Goal: Task Accomplishment & Management: Use online tool/utility

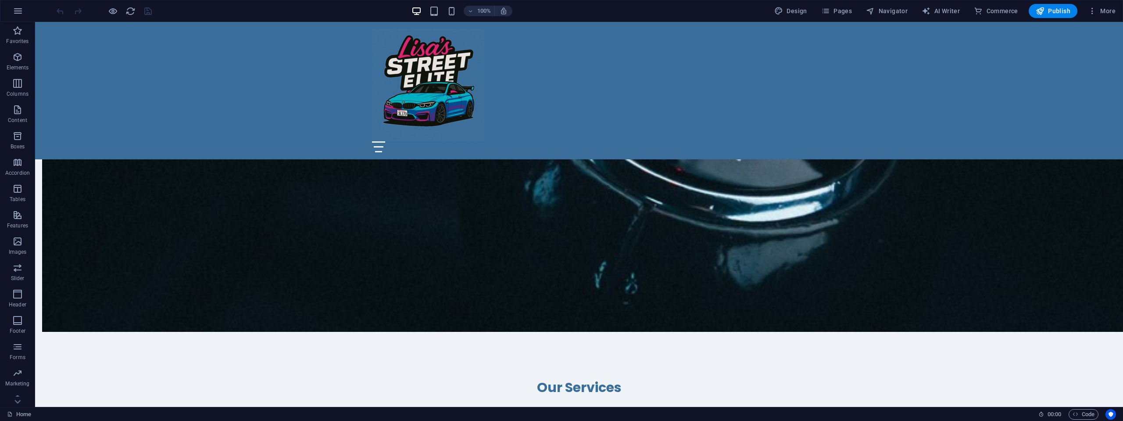
scroll to position [746, 0]
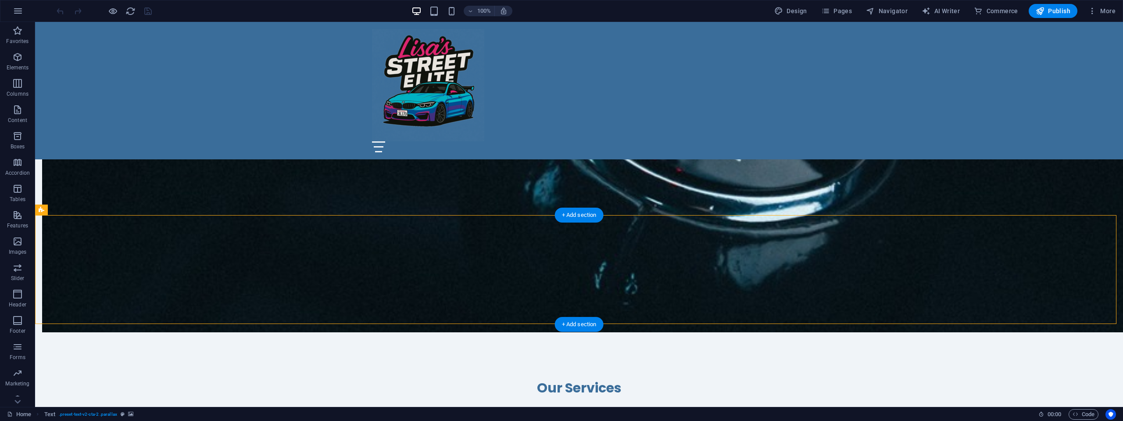
click at [87, 209] on icon at bounding box center [89, 209] width 7 height 9
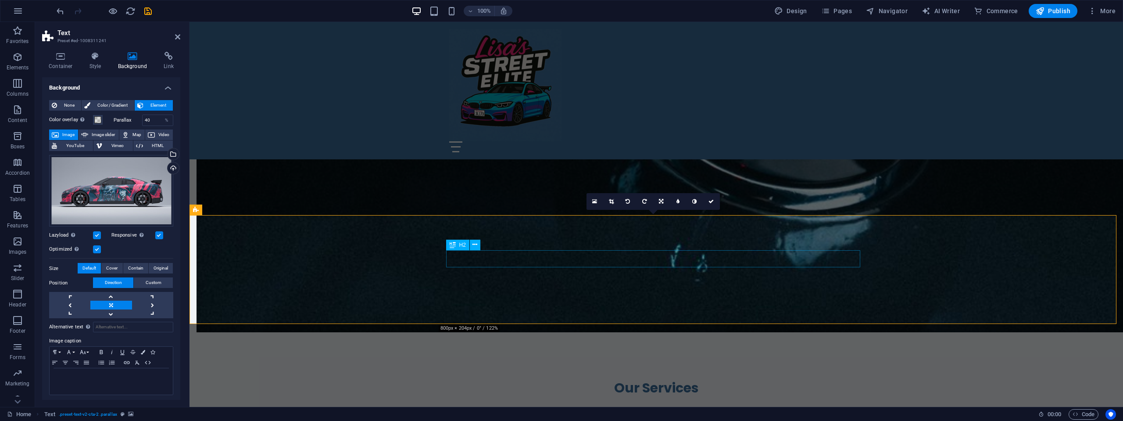
click at [474, 245] on icon at bounding box center [475, 244] width 5 height 9
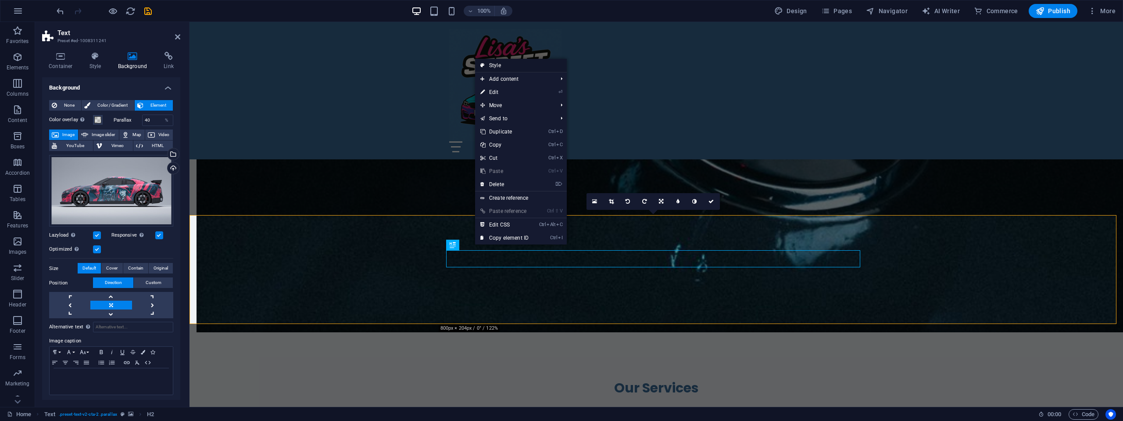
click at [502, 66] on link "Style" at bounding box center [521, 65] width 92 height 13
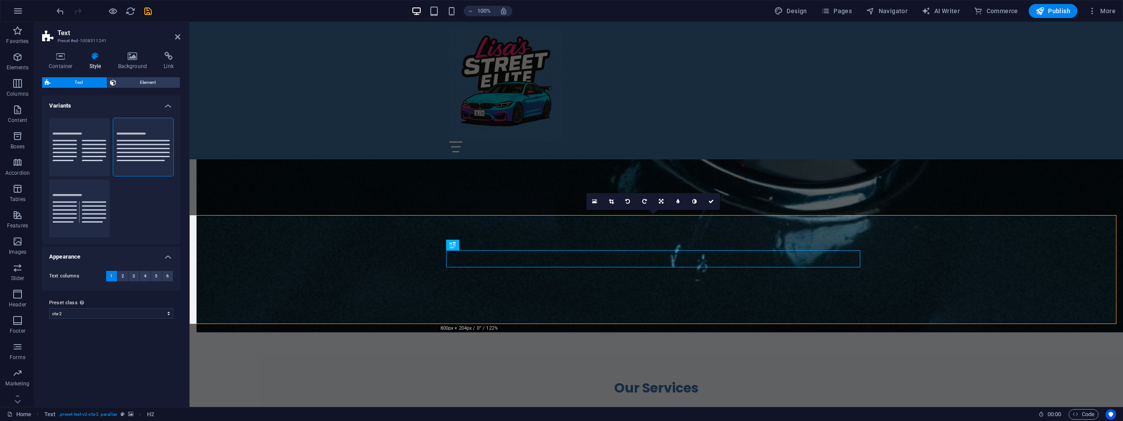
click at [97, 58] on icon at bounding box center [95, 56] width 25 height 9
click at [124, 81] on span "Element" at bounding box center [148, 82] width 59 height 11
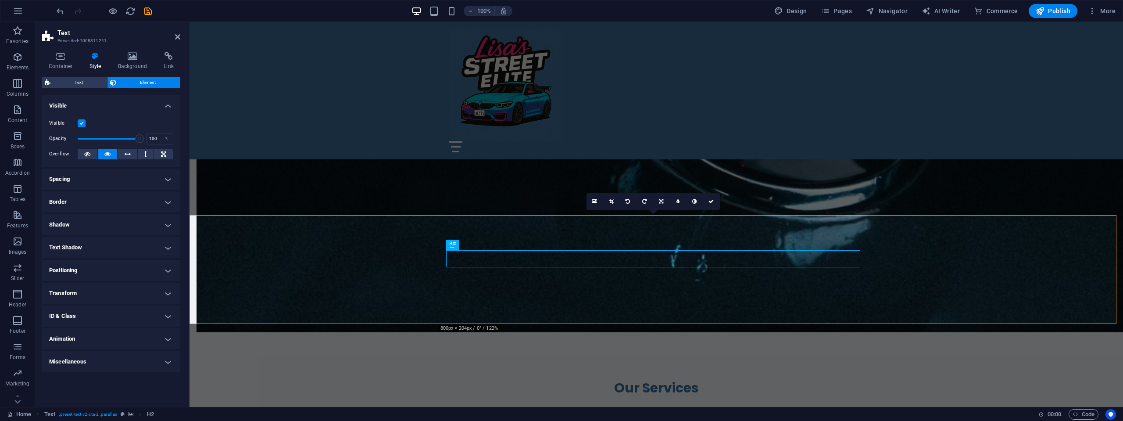
click at [115, 245] on h4 "Text Shadow" at bounding box center [111, 247] width 138 height 21
click at [152, 265] on span "Outside" at bounding box center [151, 265] width 15 height 11
type input "2"
type input "4"
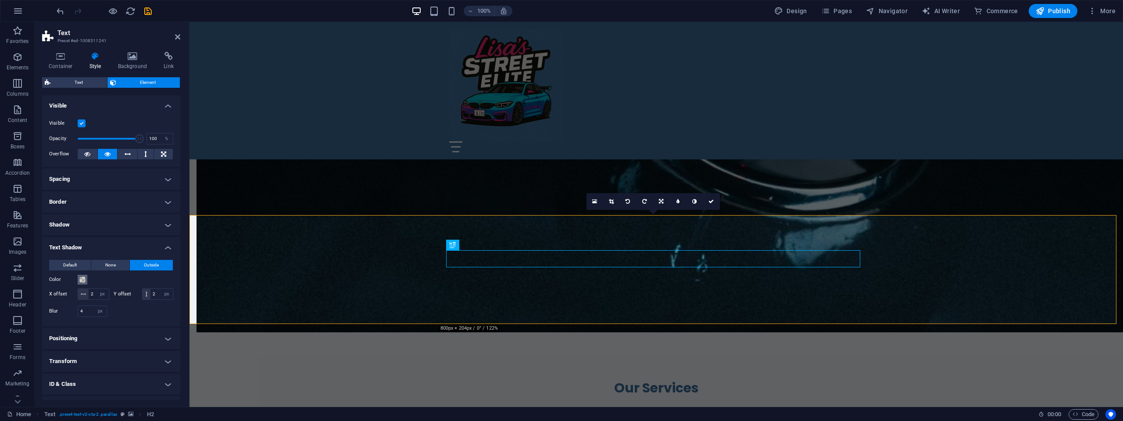
click at [82, 280] on span at bounding box center [82, 279] width 7 height 7
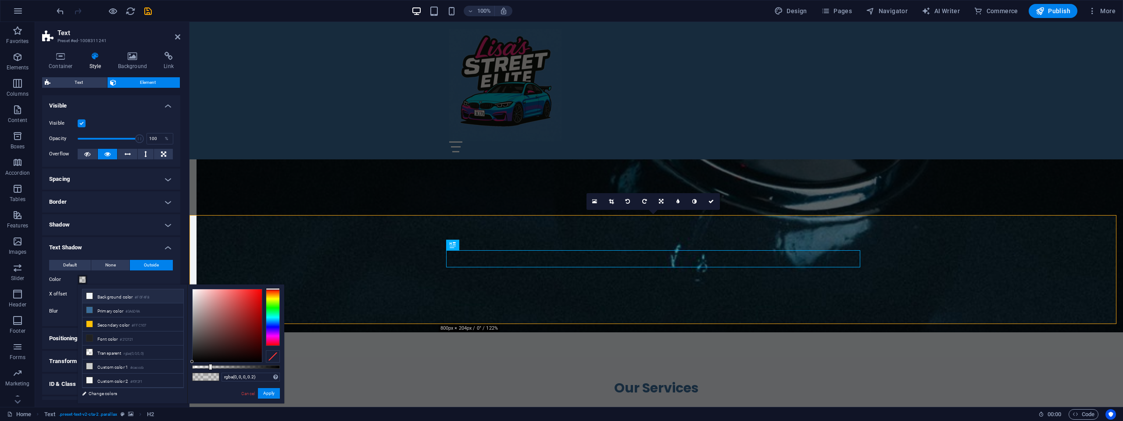
click at [97, 295] on li "Background color #F0F4F8" at bounding box center [132, 296] width 101 height 14
type input "#f0f4f8"
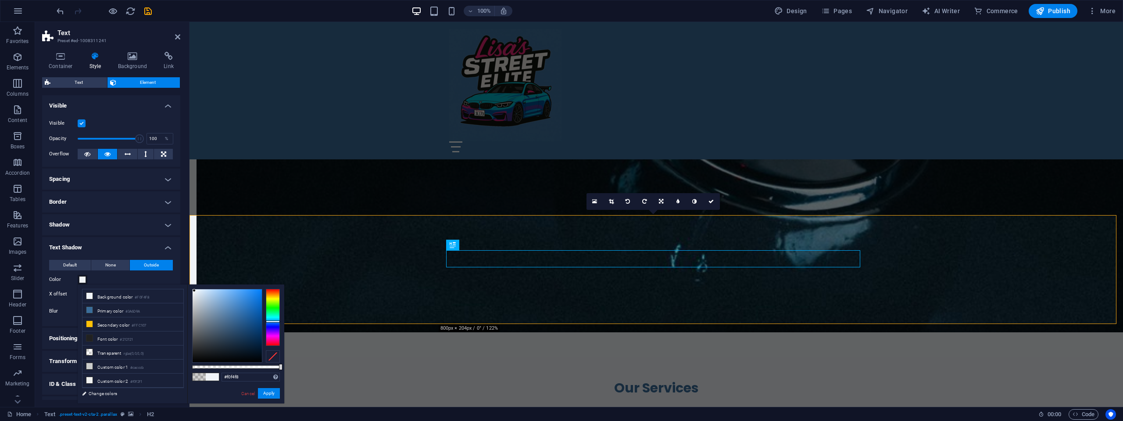
click at [119, 278] on div "Color" at bounding box center [111, 279] width 124 height 11
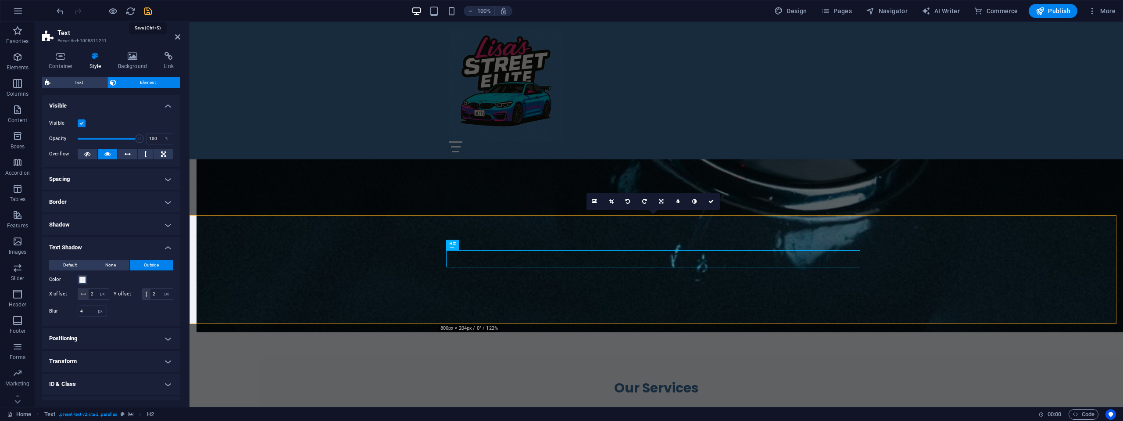
drag, startPoint x: 146, startPoint y: 11, endPoint x: 125, endPoint y: 10, distance: 21.1
click at [146, 11] on icon "save" at bounding box center [148, 11] width 10 height 10
checkbox input "false"
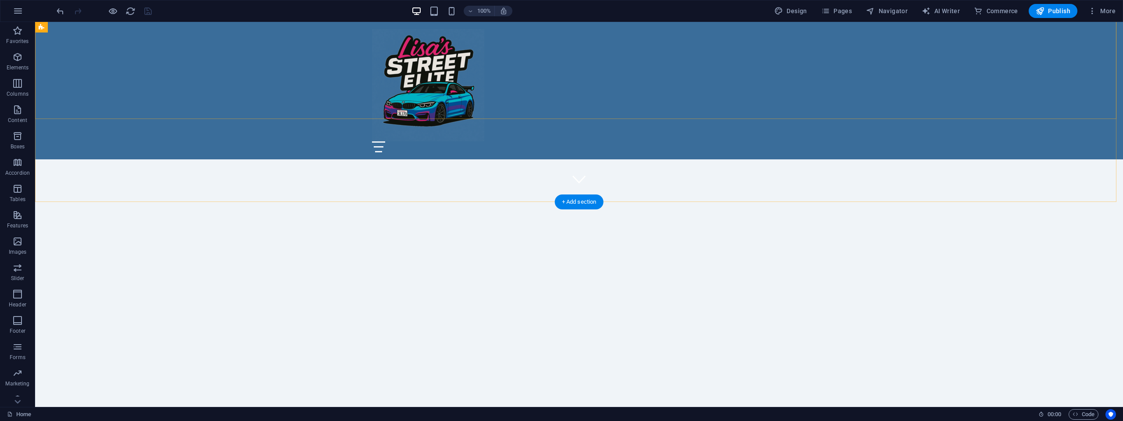
scroll to position [263, 0]
click at [1048, 11] on span "Publish" at bounding box center [1053, 11] width 35 height 9
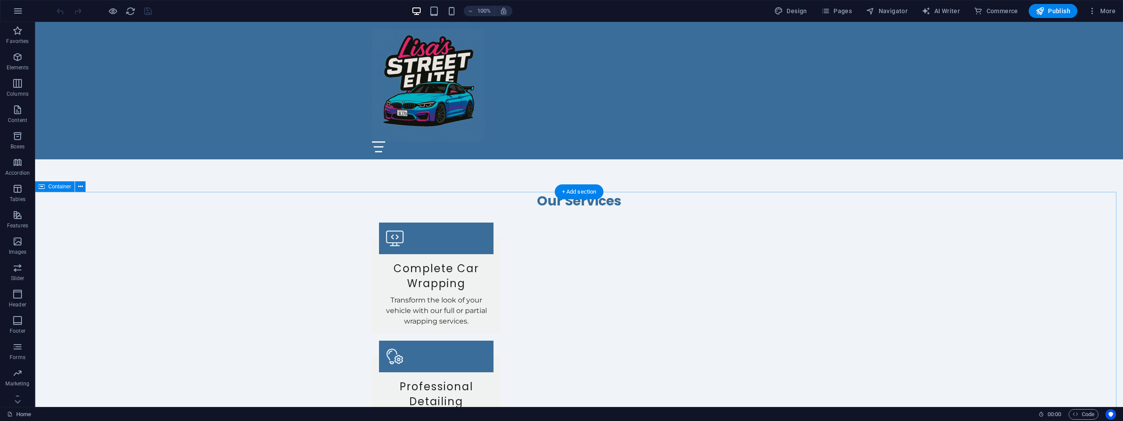
scroll to position [1009, 0]
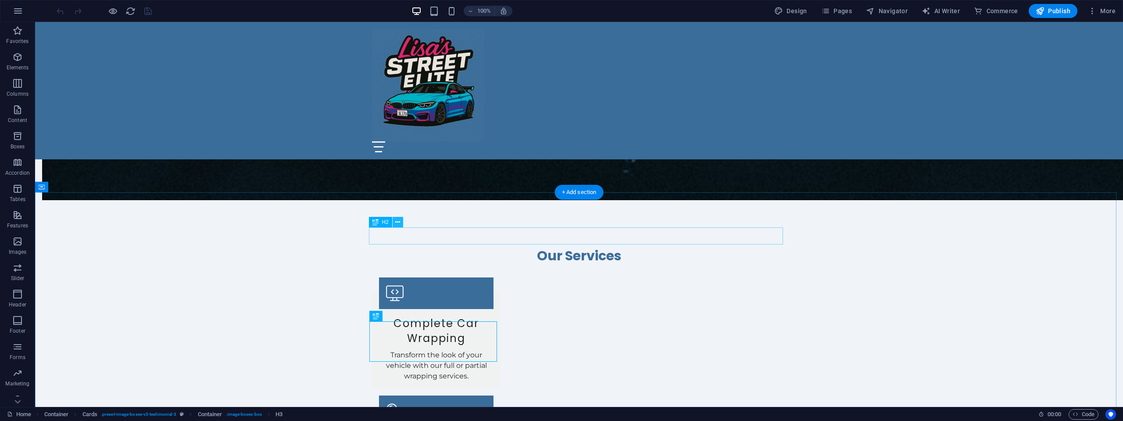
scroll to position [878, 0]
click at [840, 8] on span "Pages" at bounding box center [836, 11] width 31 height 9
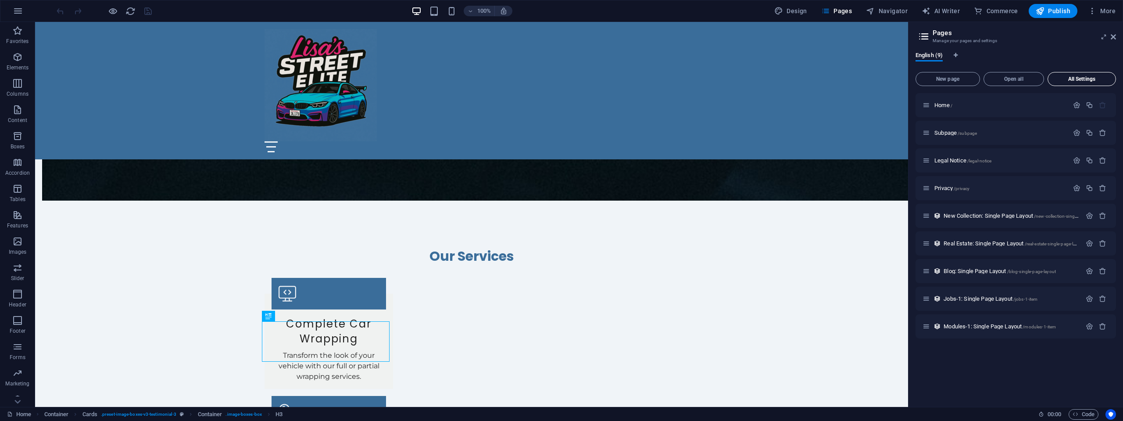
click at [1079, 75] on button "All Settings" at bounding box center [1082, 79] width 68 height 14
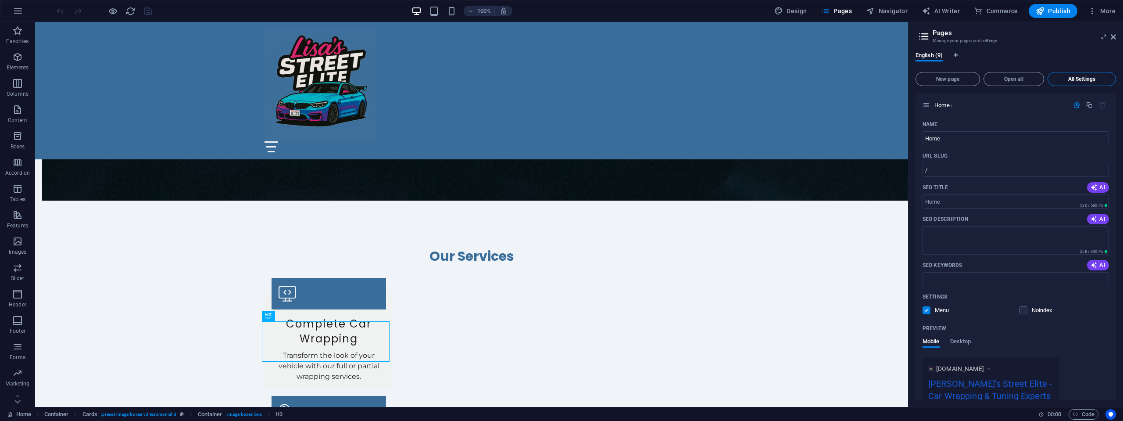
scroll to position [1623, 0]
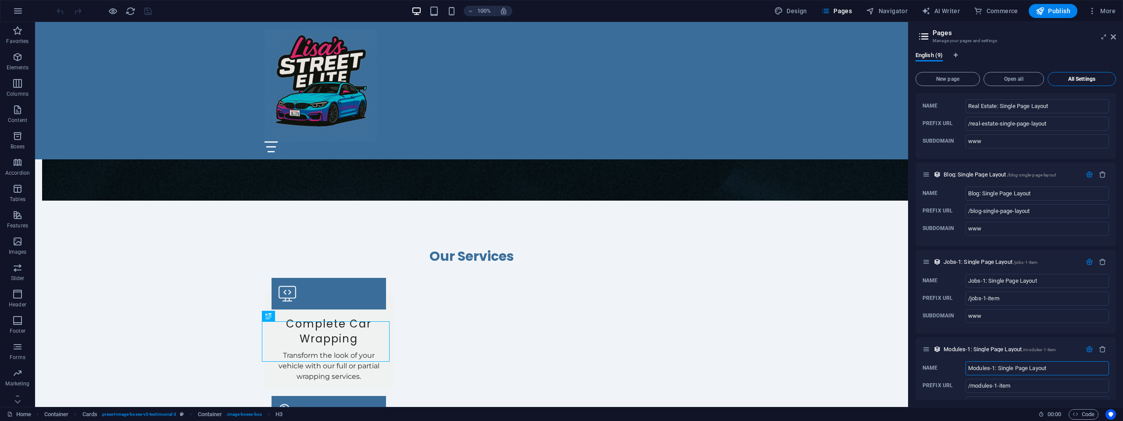
click at [1079, 75] on button "All Settings" at bounding box center [1082, 79] width 68 height 14
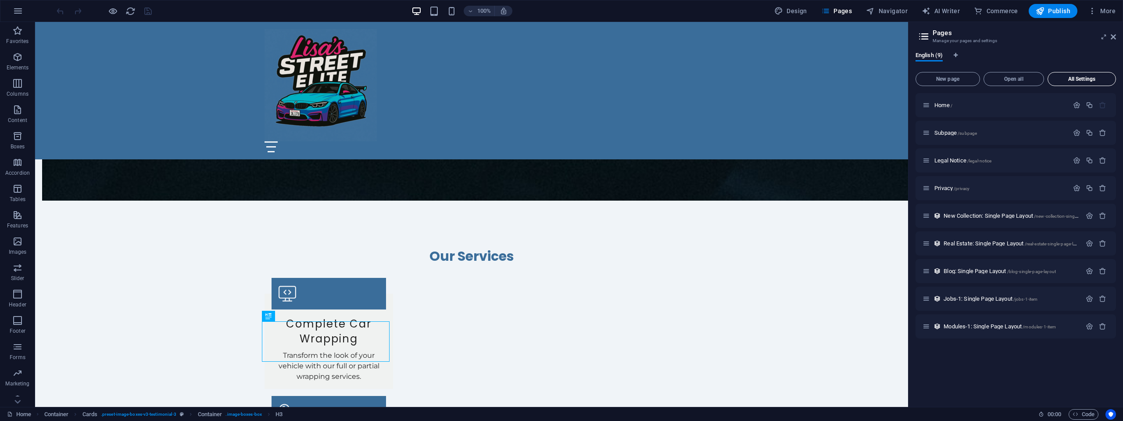
scroll to position [0, 0]
click at [902, 12] on span "Navigator" at bounding box center [887, 11] width 42 height 9
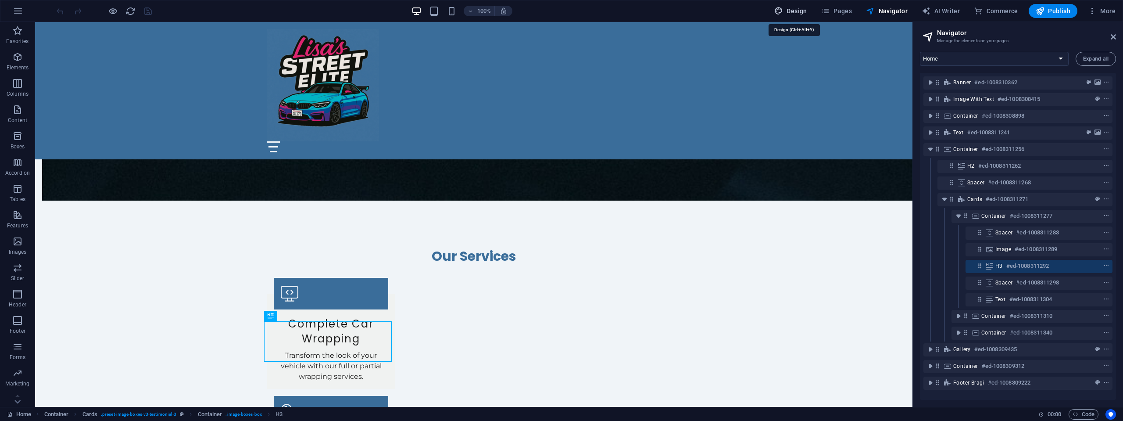
click at [800, 11] on span "Design" at bounding box center [791, 11] width 33 height 9
select select "px"
select select "200"
select select "px"
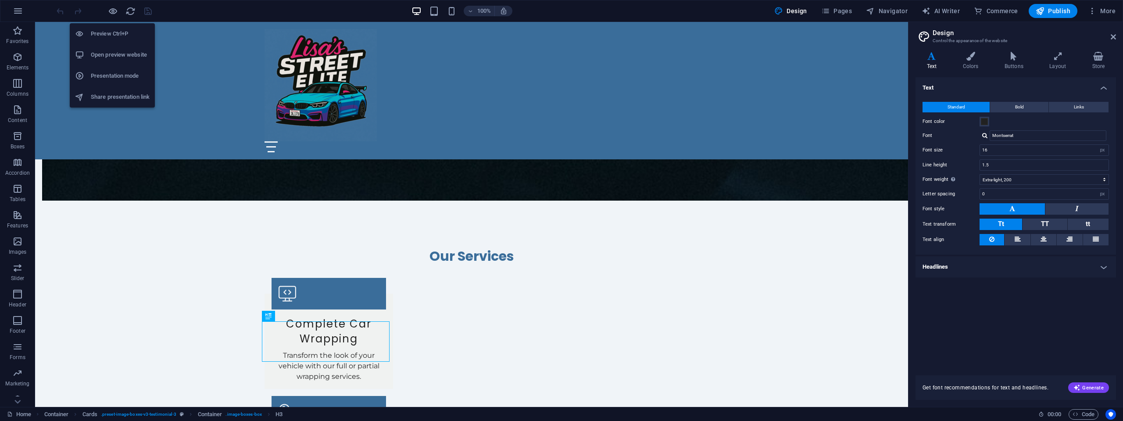
click at [108, 50] on h6 "Open preview website" at bounding box center [120, 55] width 59 height 11
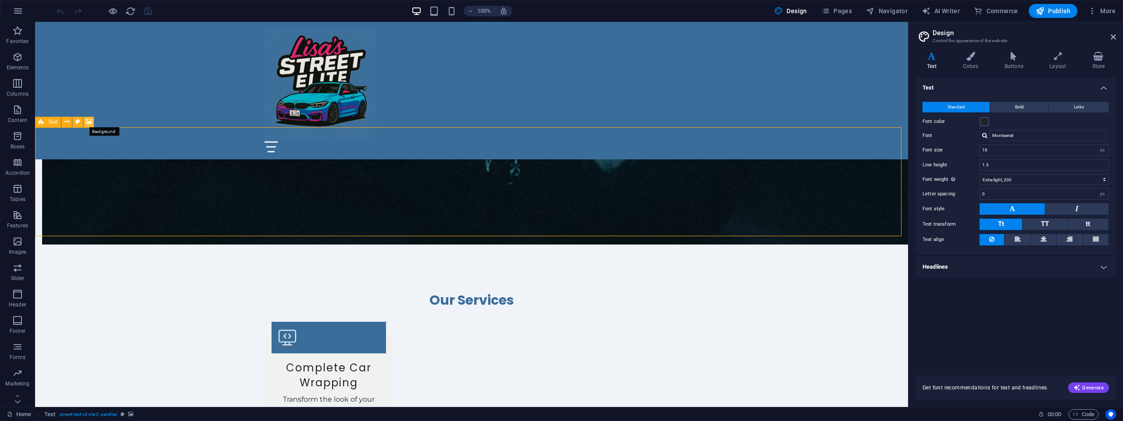
click at [86, 120] on icon at bounding box center [89, 121] width 7 height 9
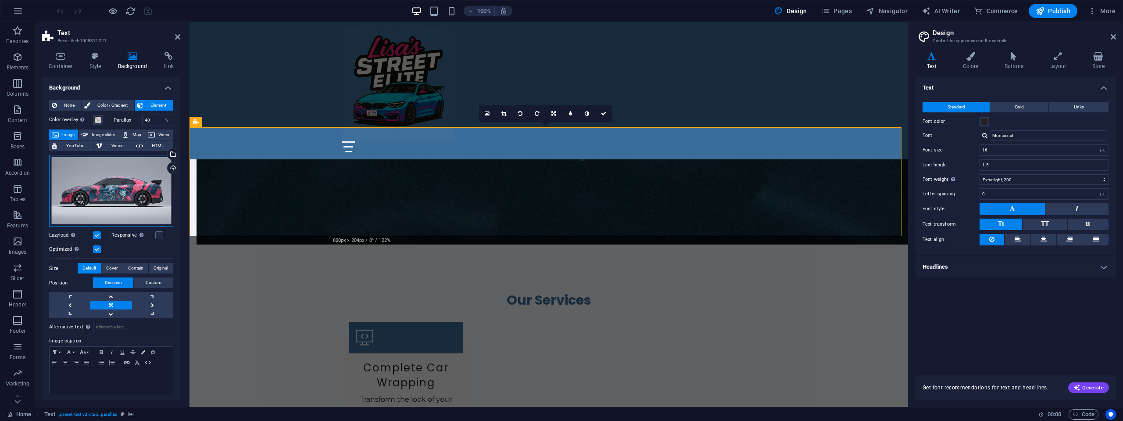
click at [113, 190] on div "Drag files here, click to choose files or select files from Files or our free s…" at bounding box center [111, 191] width 124 height 72
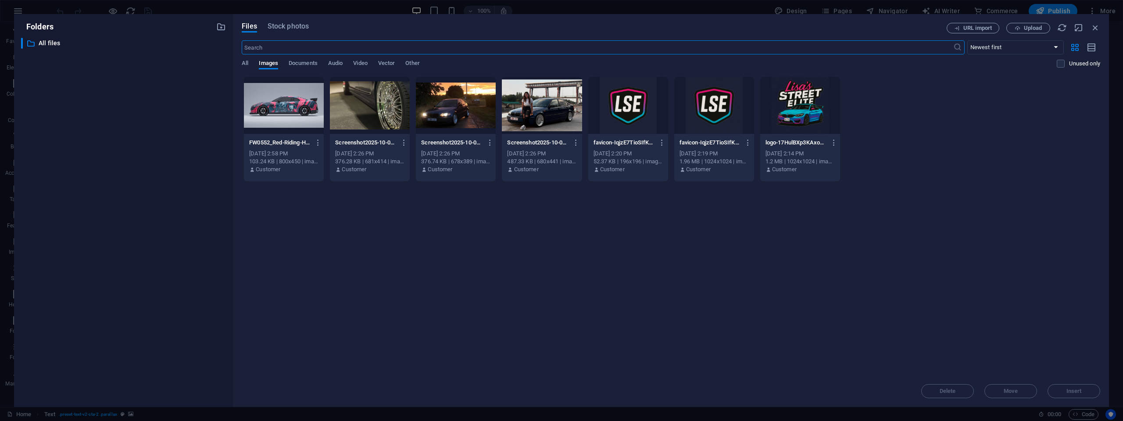
click at [815, 118] on div at bounding box center [800, 105] width 80 height 57
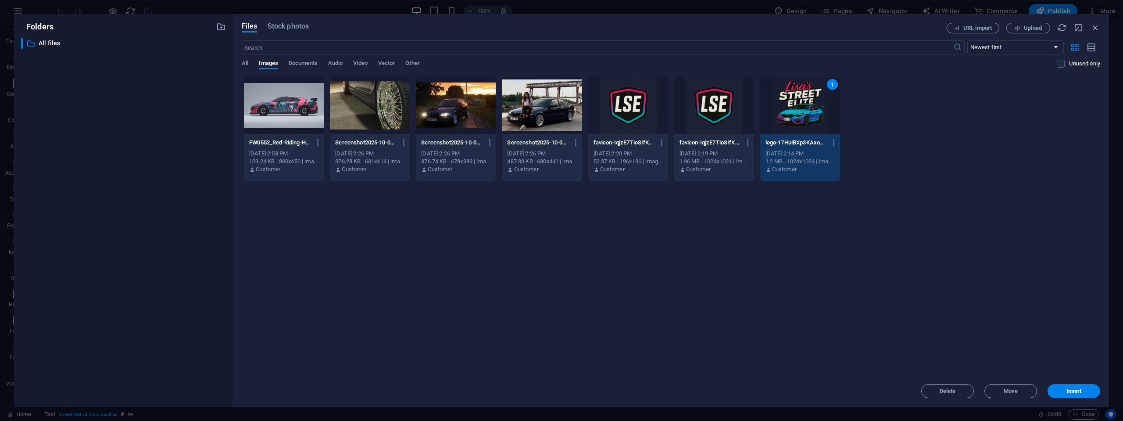
click at [815, 118] on div "1" at bounding box center [800, 105] width 80 height 57
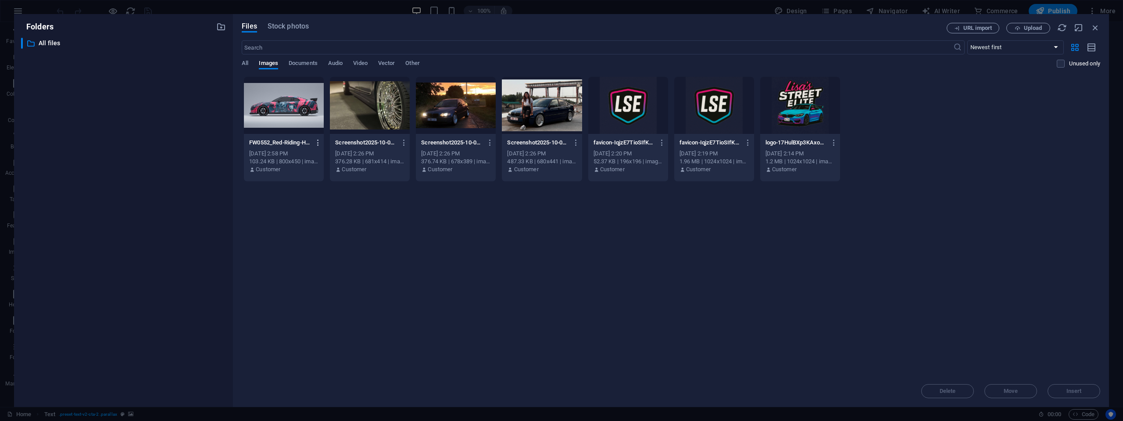
click at [321, 140] on icon "button" at bounding box center [318, 143] width 8 height 8
click at [315, 312] on h6 "Delete" at bounding box center [323, 313] width 37 height 11
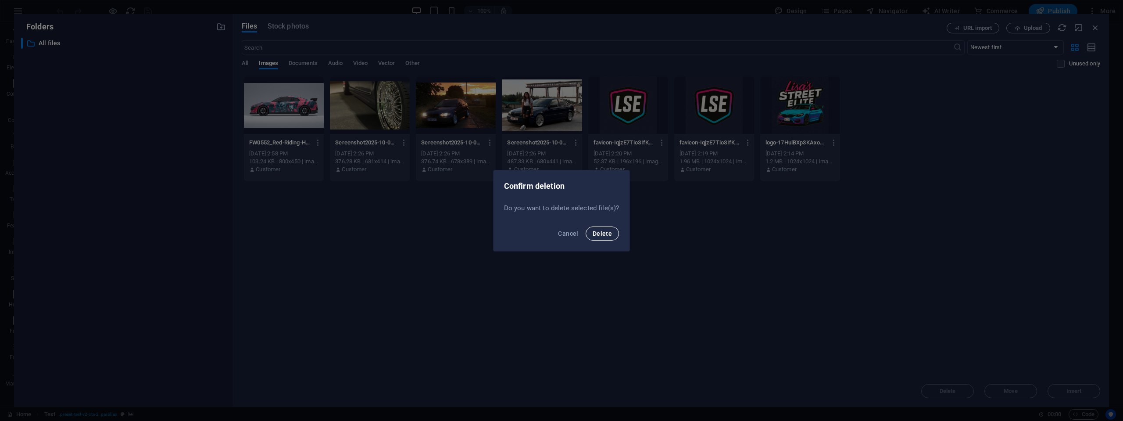
click at [612, 231] on button "Delete" at bounding box center [602, 233] width 33 height 14
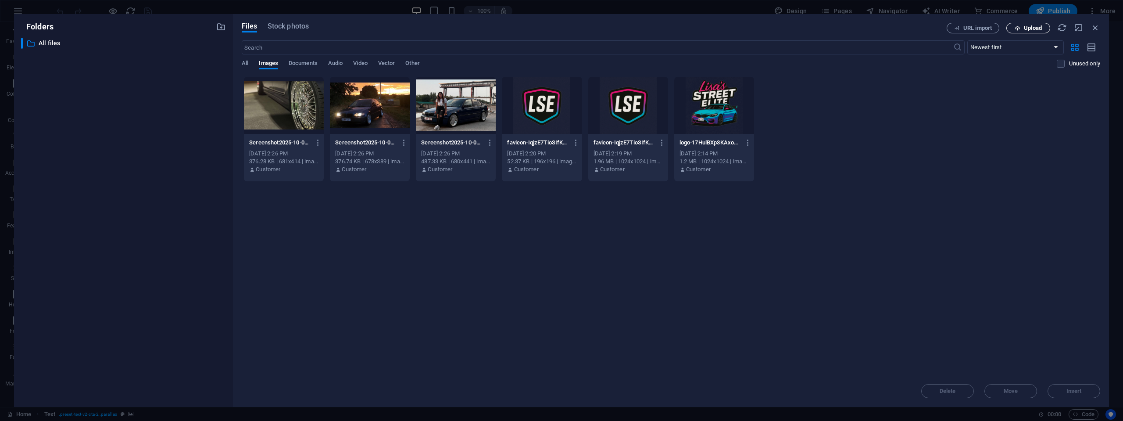
click at [1016, 31] on icon "button" at bounding box center [1018, 28] width 6 height 6
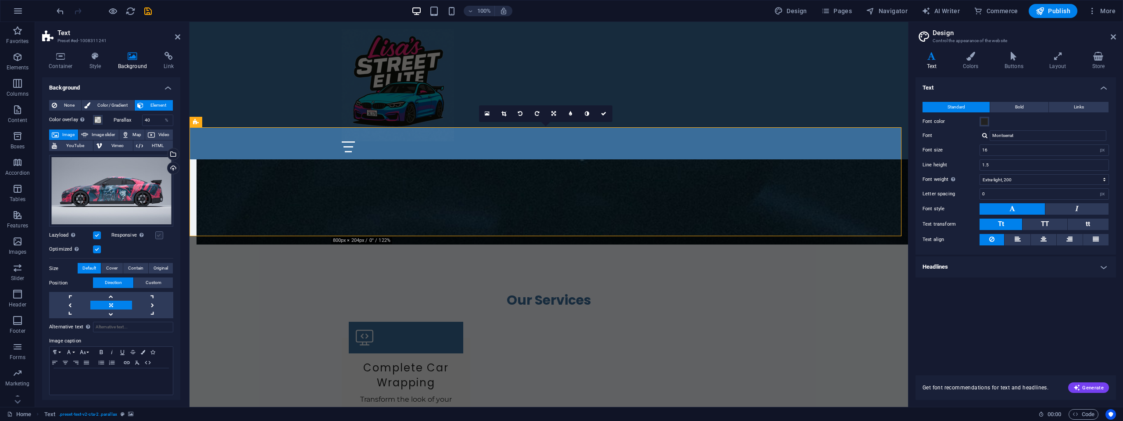
click at [157, 234] on label at bounding box center [159, 235] width 8 height 8
click at [0, 0] on input "Responsive Automatically load retina image and smartphone optimized sizes." at bounding box center [0, 0] width 0 height 0
click at [116, 312] on link at bounding box center [110, 313] width 41 height 9
click at [117, 296] on link at bounding box center [110, 296] width 41 height 9
click at [116, 301] on link at bounding box center [110, 305] width 41 height 9
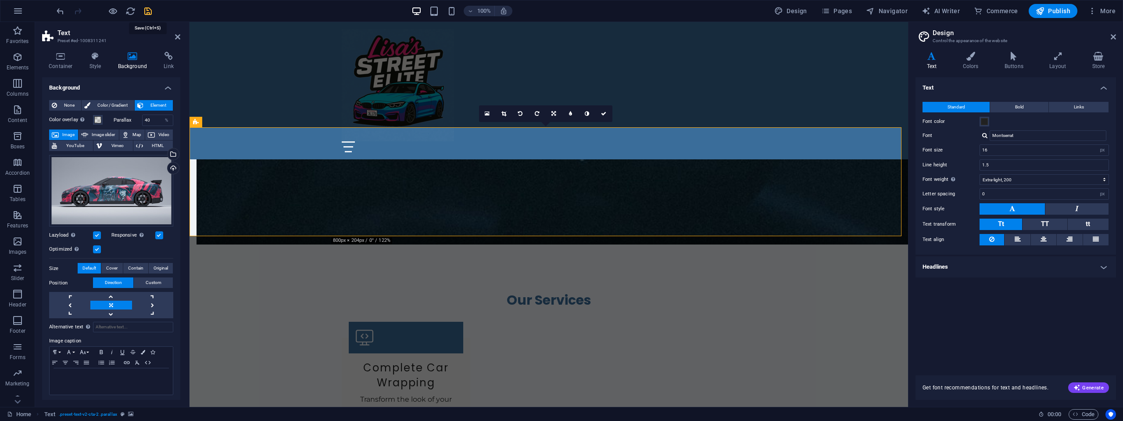
click at [145, 10] on icon "save" at bounding box center [148, 11] width 10 height 10
checkbox input "false"
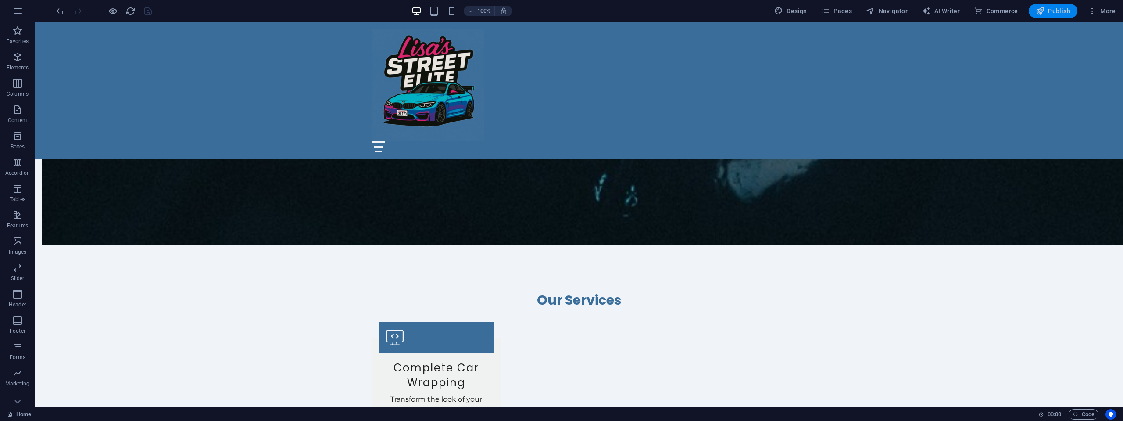
click at [1042, 11] on icon "button" at bounding box center [1040, 11] width 9 height 9
